Goal: Task Accomplishment & Management: Complete application form

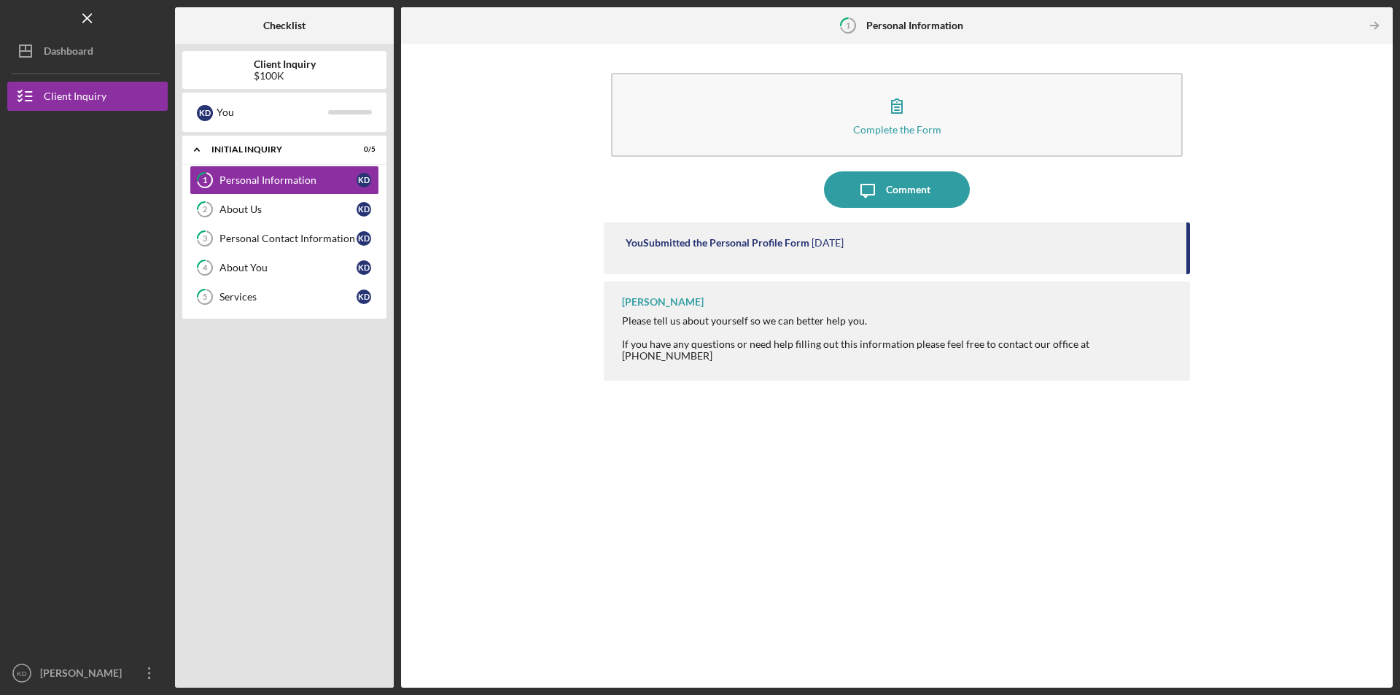
click at [83, 54] on div "Dashboard" at bounding box center [69, 52] width 50 height 33
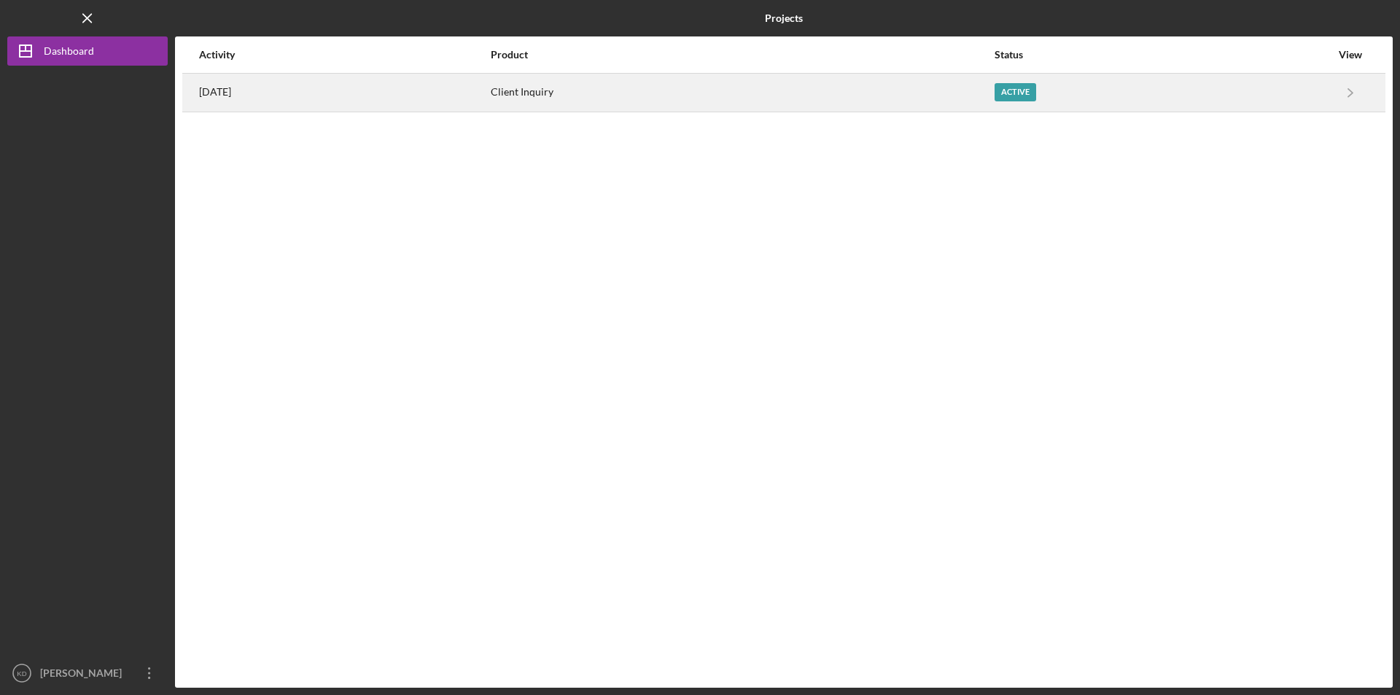
click at [752, 95] on div "Client Inquiry" at bounding box center [742, 92] width 502 height 36
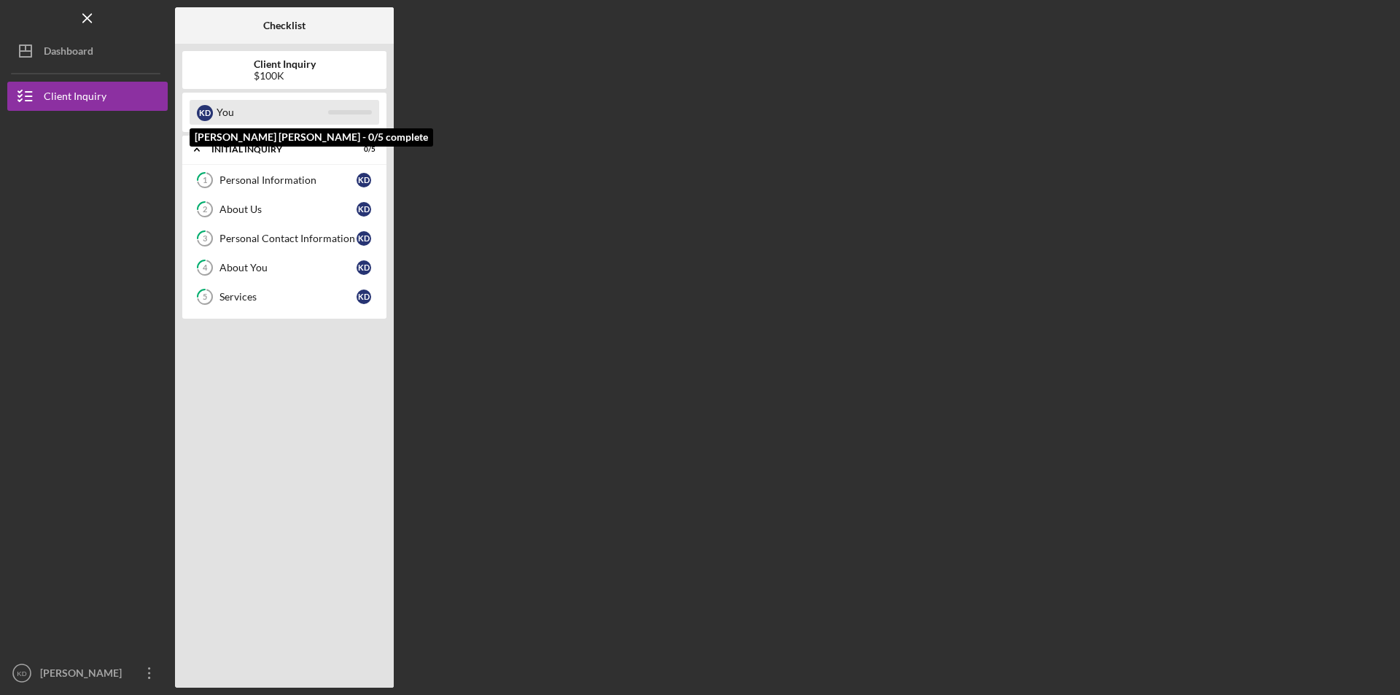
click at [288, 114] on div "You" at bounding box center [272, 112] width 112 height 25
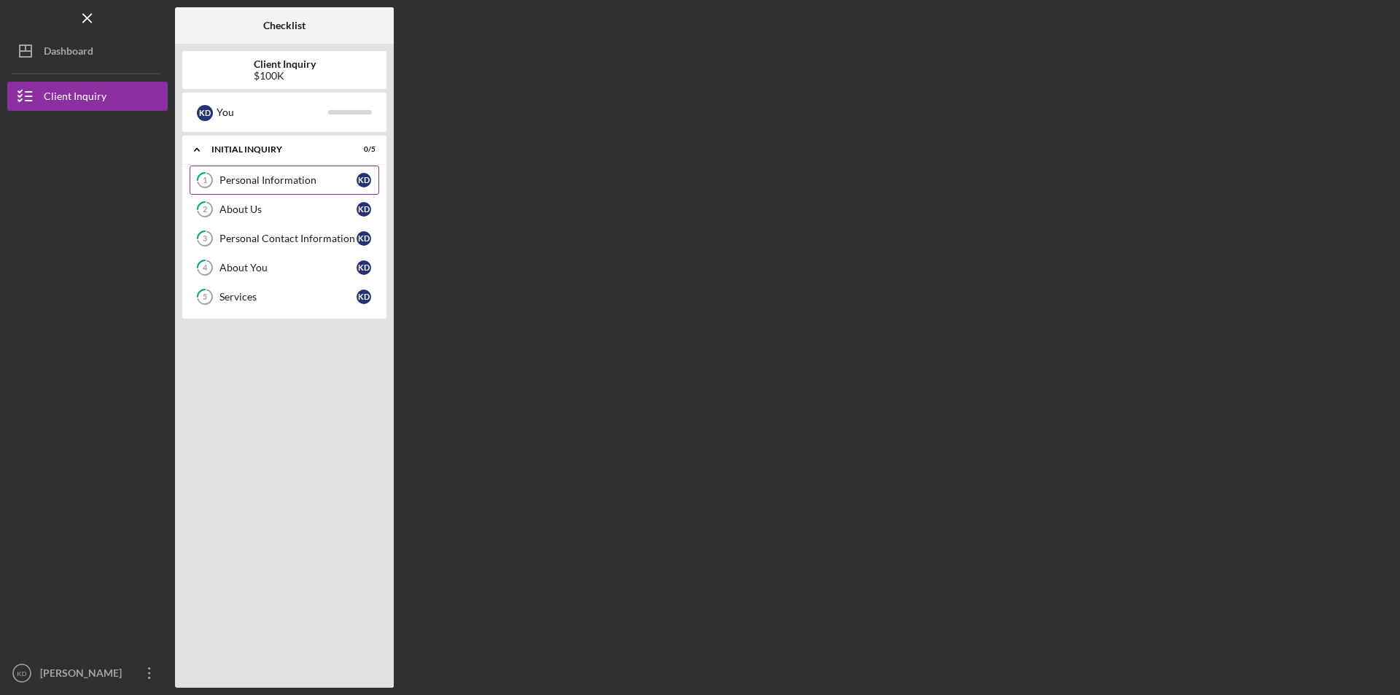
click at [282, 184] on div "Personal Information" at bounding box center [287, 180] width 137 height 12
